Goal: Navigation & Orientation: Find specific page/section

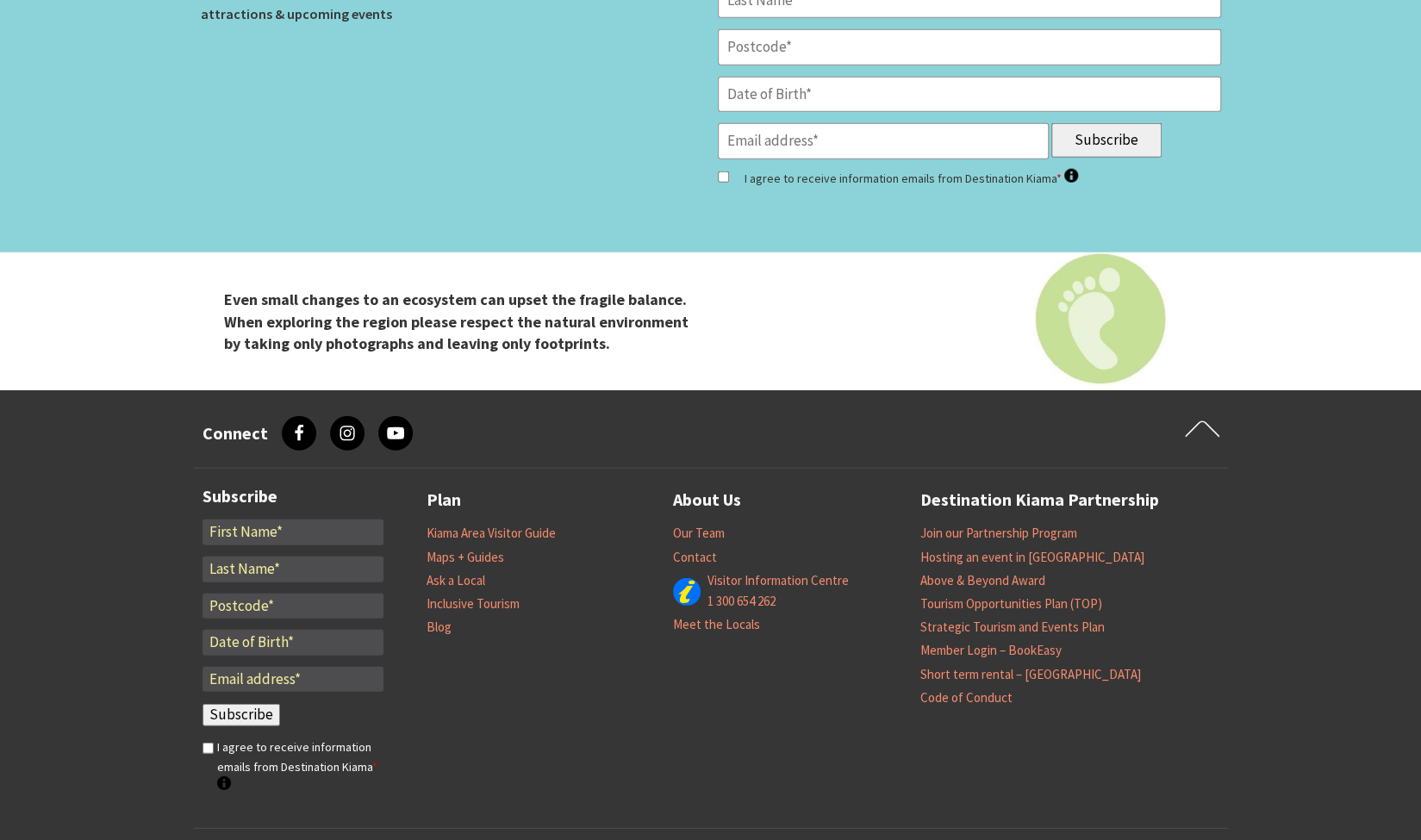
scroll to position [7141, 0]
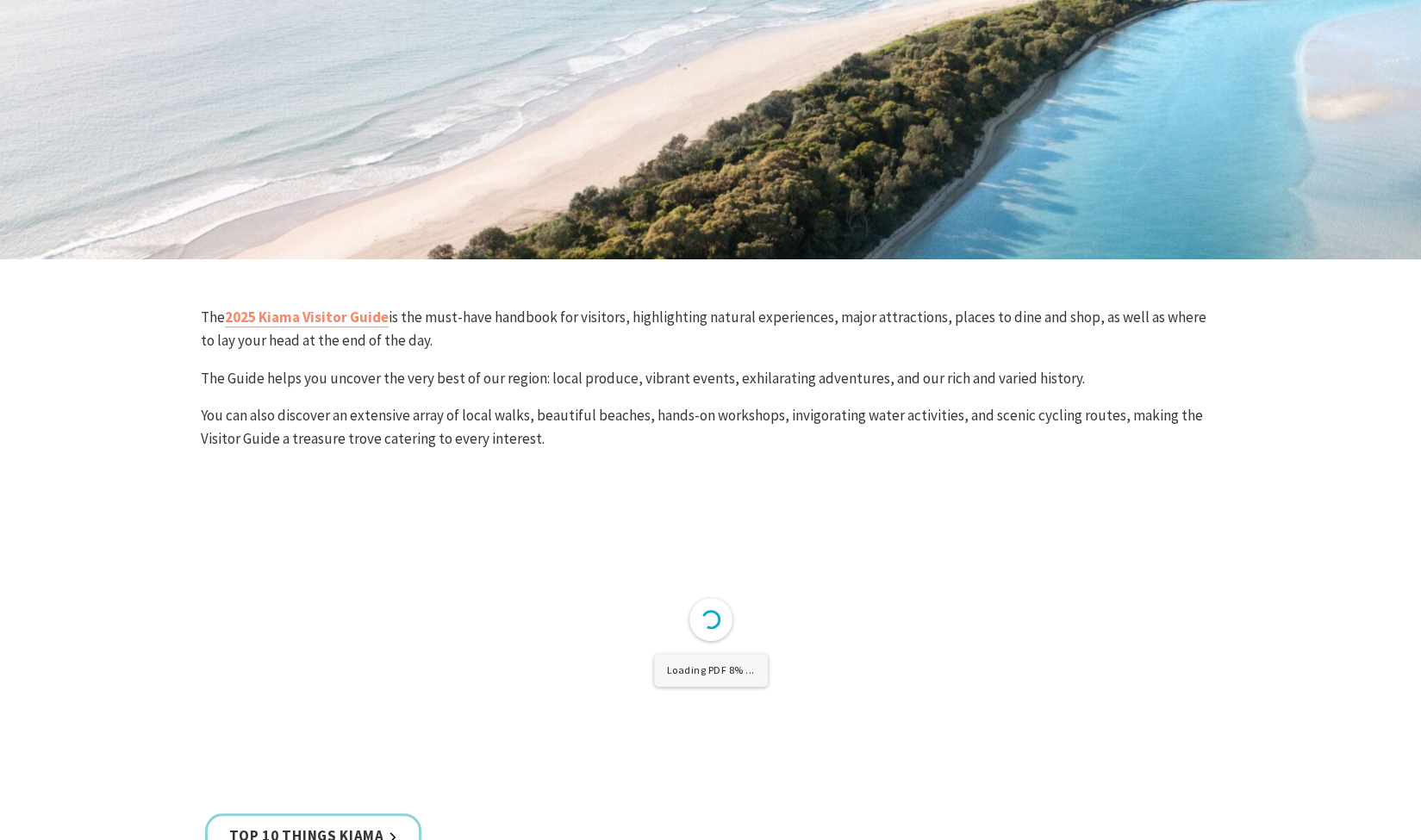
scroll to position [383, 0]
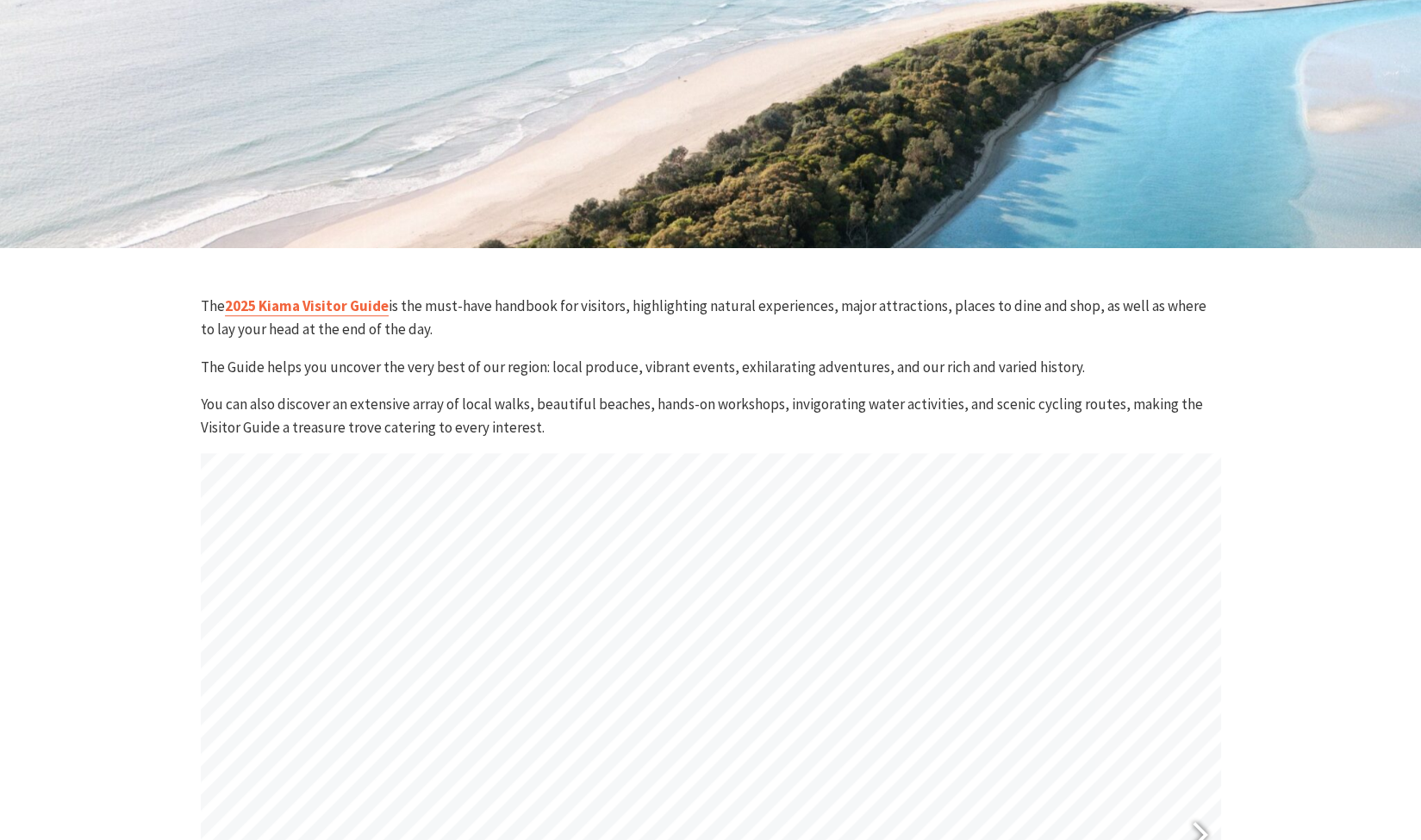
click at [292, 302] on link "2025 Kiama Visitor Guide" at bounding box center [307, 307] width 164 height 20
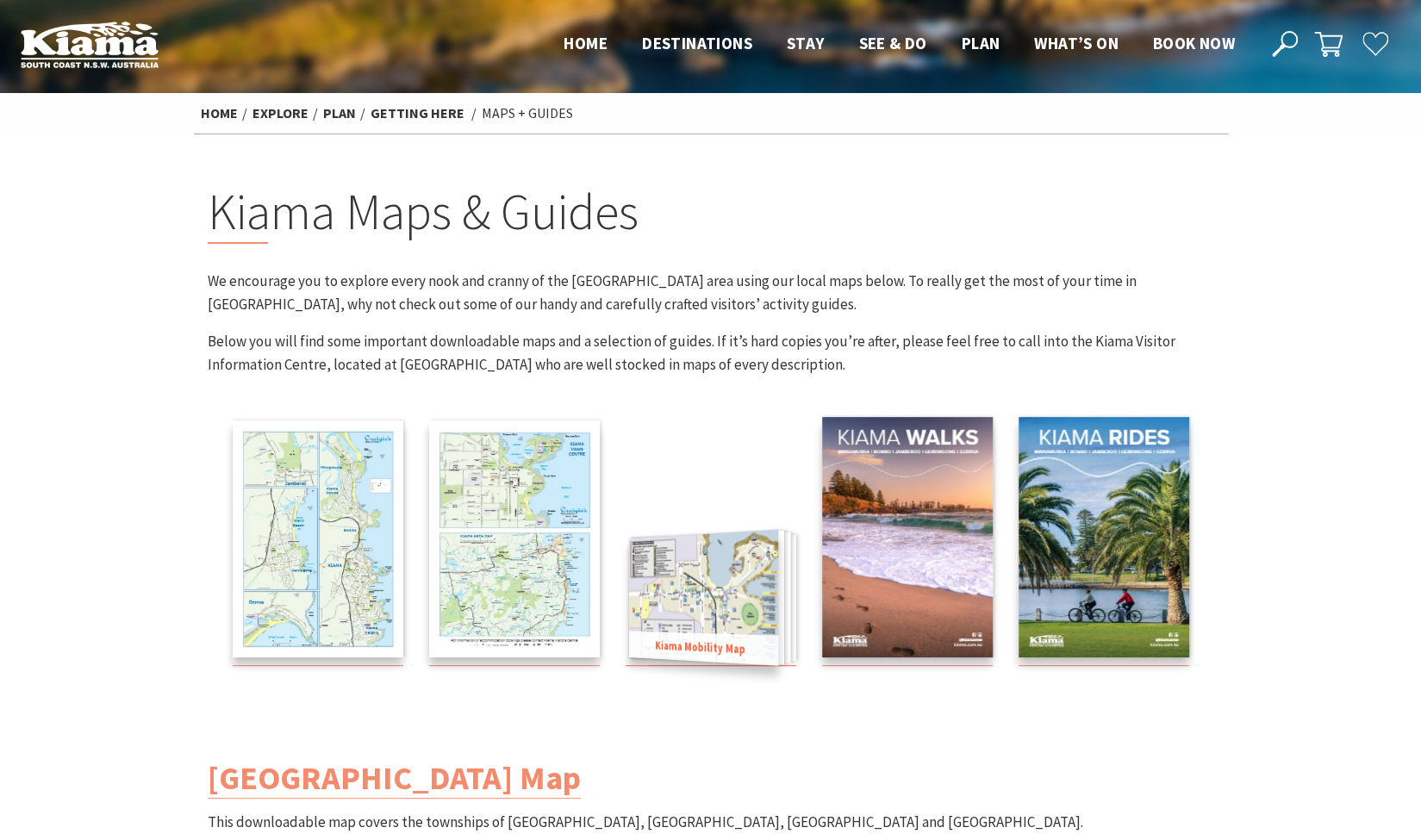
click at [700, 578] on img at bounding box center [703, 597] width 149 height 136
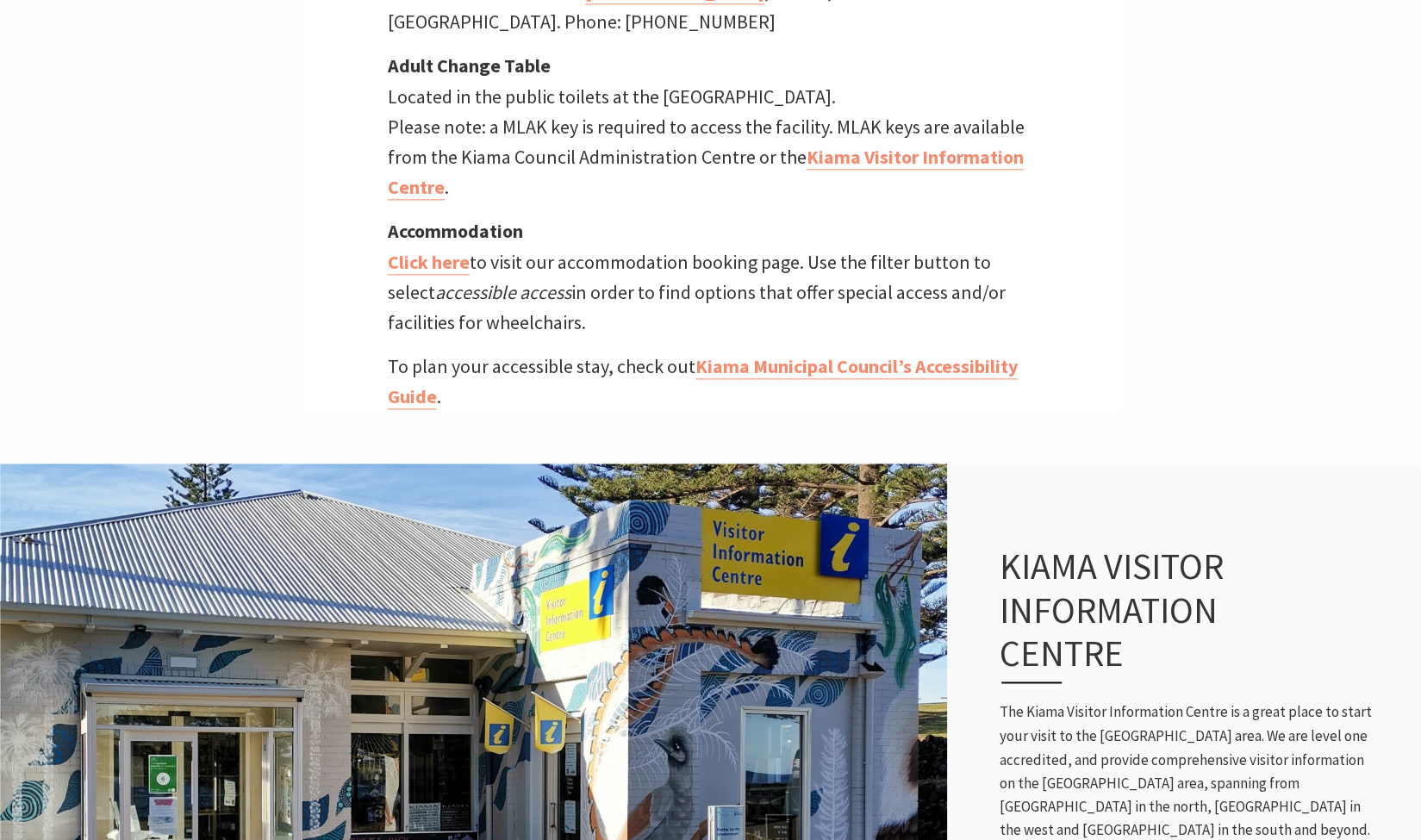
scroll to position [1323, 0]
